Goal: Communication & Community: Answer question/provide support

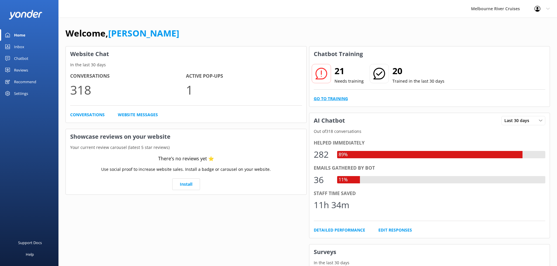
click at [331, 98] on link "Go to Training" at bounding box center [331, 99] width 34 height 6
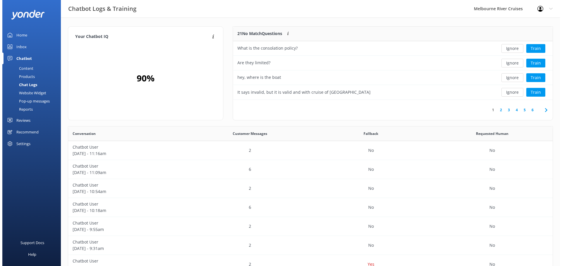
scroll to position [5, 5]
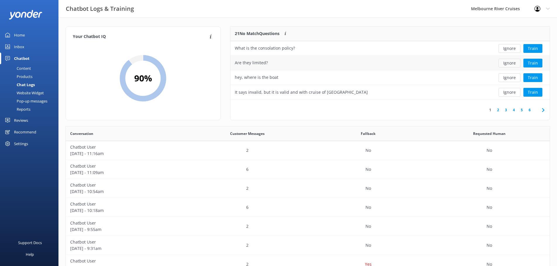
click at [516, 62] on button "Ignore" at bounding box center [510, 63] width 22 height 9
click at [512, 65] on button "Ignore" at bounding box center [510, 63] width 22 height 9
click at [24, 34] on div "Home" at bounding box center [19, 35] width 11 height 12
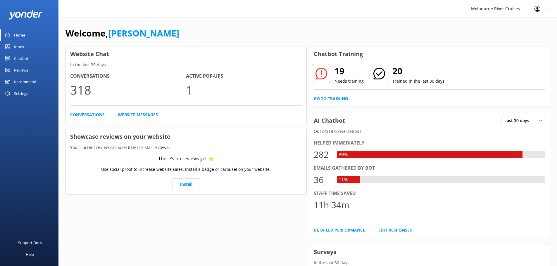
click at [22, 47] on div "Inbox" at bounding box center [19, 47] width 10 height 12
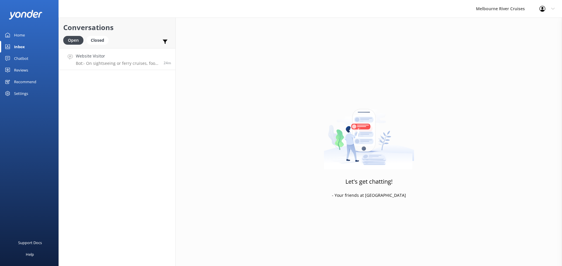
click at [128, 67] on link "Website Visitor Bot: - On sightseeing or ferry cruises, food and drinks are not…" at bounding box center [117, 59] width 116 height 22
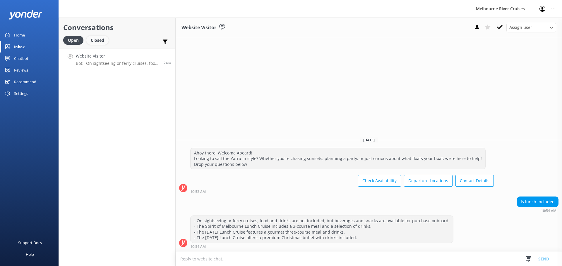
click at [96, 36] on div "Closed" at bounding box center [97, 40] width 22 height 9
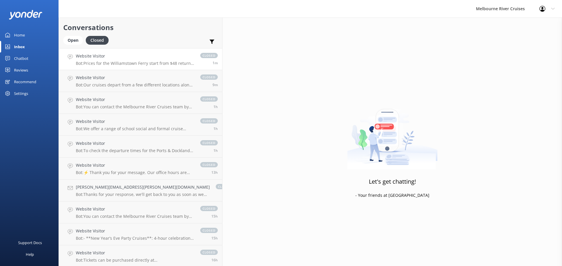
click at [107, 61] on p "Bot: Prices for the Williamstown Ferry start from $48 return for adults. For th…" at bounding box center [135, 63] width 118 height 5
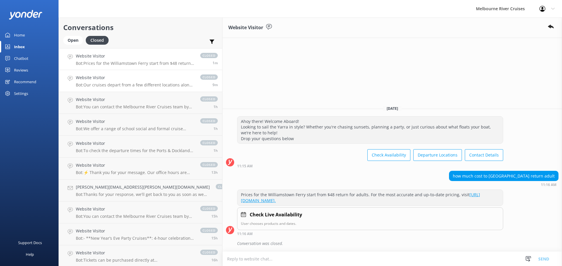
click at [111, 78] on h4 "Website Visitor" at bounding box center [135, 78] width 118 height 6
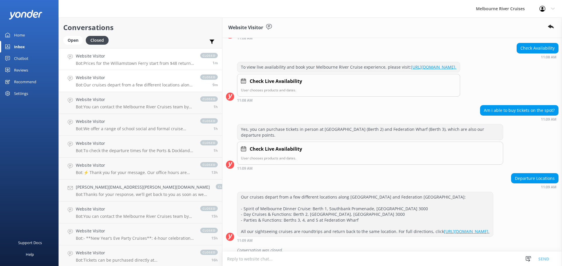
scroll to position [66, 0]
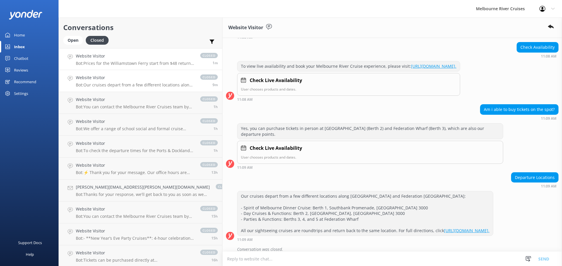
click at [121, 63] on p "Bot: Prices for the Williamstown Ferry start from $48 return for adults. For th…" at bounding box center [135, 63] width 118 height 5
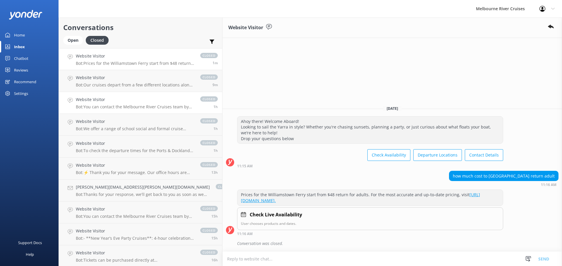
click at [117, 100] on h4 "Website Visitor" at bounding box center [135, 100] width 118 height 6
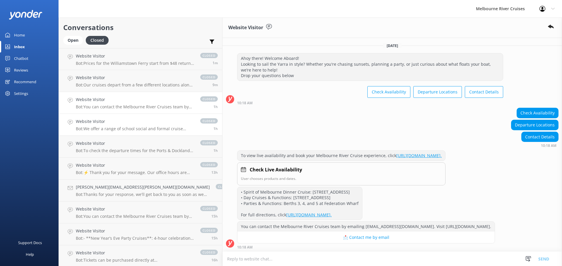
scroll to position [8, 0]
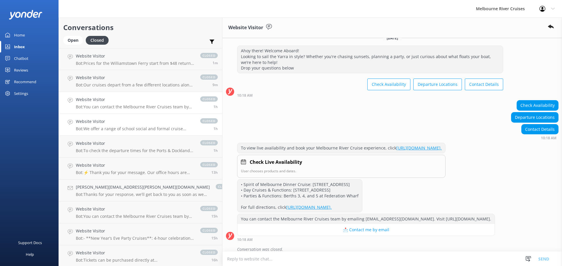
click at [117, 129] on p "Bot: We offer a range of school social and formal cruise options, including pri…" at bounding box center [135, 128] width 118 height 5
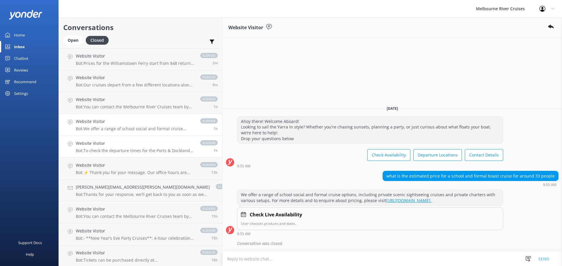
click at [137, 147] on h4 "Website Visitor" at bounding box center [135, 143] width 118 height 6
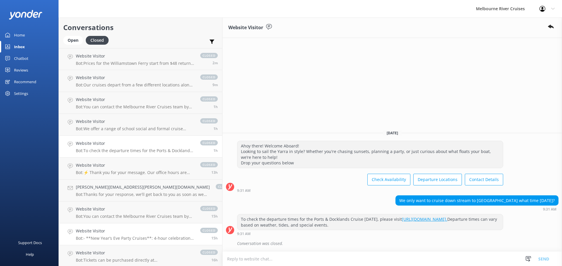
click at [94, 233] on h4 "Website Visitor" at bounding box center [135, 231] width 118 height 6
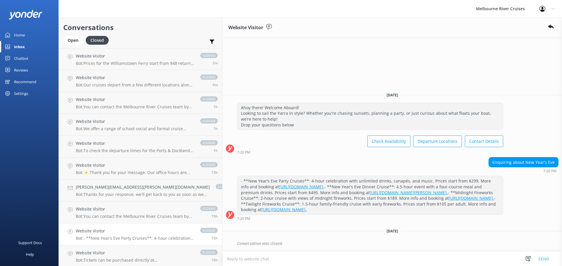
click at [19, 37] on div "Home" at bounding box center [19, 35] width 11 height 12
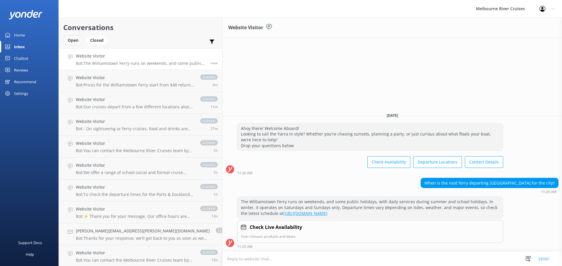
click at [80, 39] on div "Open" at bounding box center [73, 40] width 20 height 9
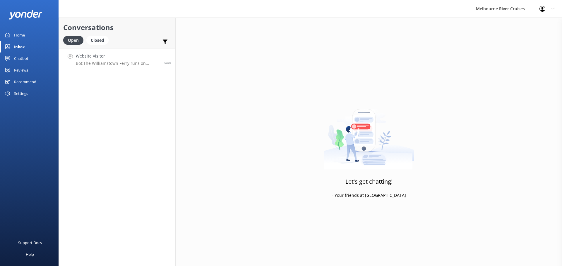
click at [104, 53] on link "Website Visitor Bot: The Williamstown Ferry runs on weekends, and some public h…" at bounding box center [117, 59] width 116 height 22
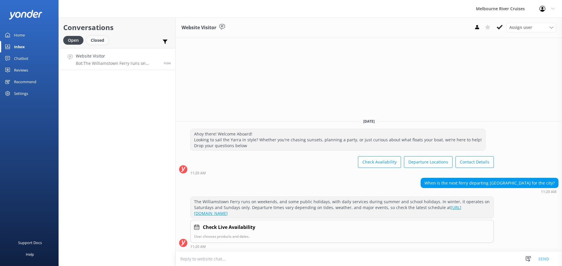
click at [100, 43] on div "Closed" at bounding box center [97, 40] width 22 height 9
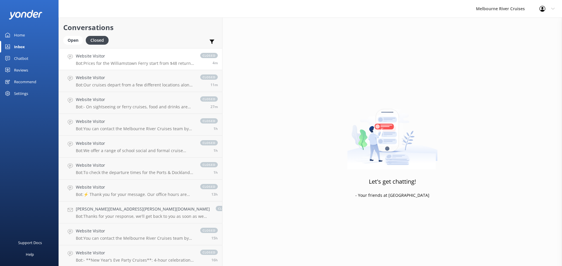
click at [92, 62] on p "Bot: Prices for the Williamstown Ferry start from $48 return for adults. For th…" at bounding box center [135, 63] width 118 height 5
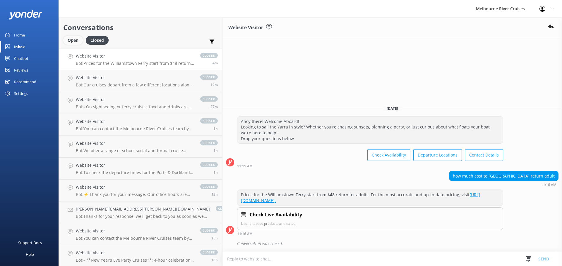
click at [71, 39] on div "Open" at bounding box center [73, 40] width 20 height 9
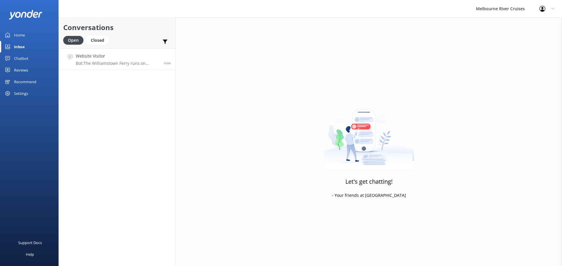
click at [82, 56] on h4 "Website Visitor" at bounding box center [117, 56] width 83 height 6
